Goal: Information Seeking & Learning: Learn about a topic

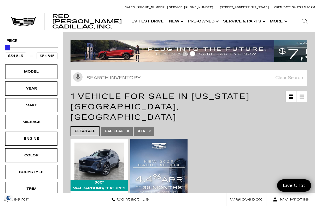
click at [210, 17] on link "Show Pre-Owned" at bounding box center [202, 21] width 35 height 21
click at [208, 23] on link "Show Pre-Owned" at bounding box center [202, 21] width 35 height 21
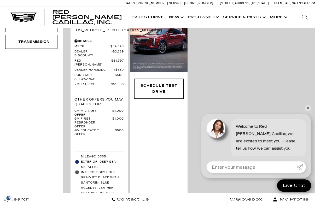
scroll to position [200, 0]
click at [306, 109] on link "✕" at bounding box center [308, 108] width 6 height 6
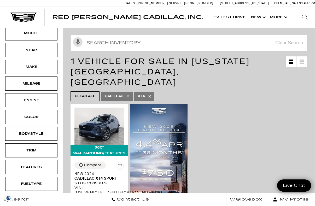
scroll to position [0, 0]
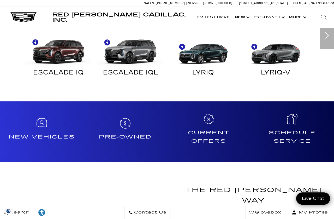
scroll to position [314, 0]
click at [125, 136] on h4 "Pre-Owned" at bounding box center [125, 137] width 79 height 8
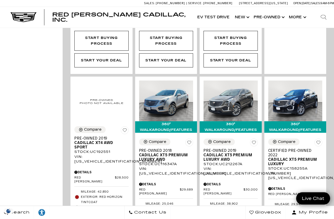
scroll to position [297, 0]
click at [165, 158] on span "Cadillac XT5 Premium Luxury AWD" at bounding box center [164, 157] width 50 height 9
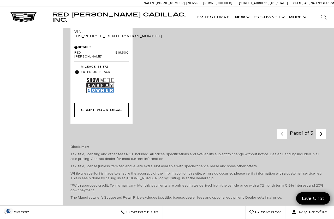
scroll to position [1339, 0]
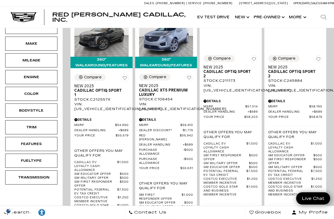
scroll to position [120, 0]
